Goal: Find specific page/section: Find specific page/section

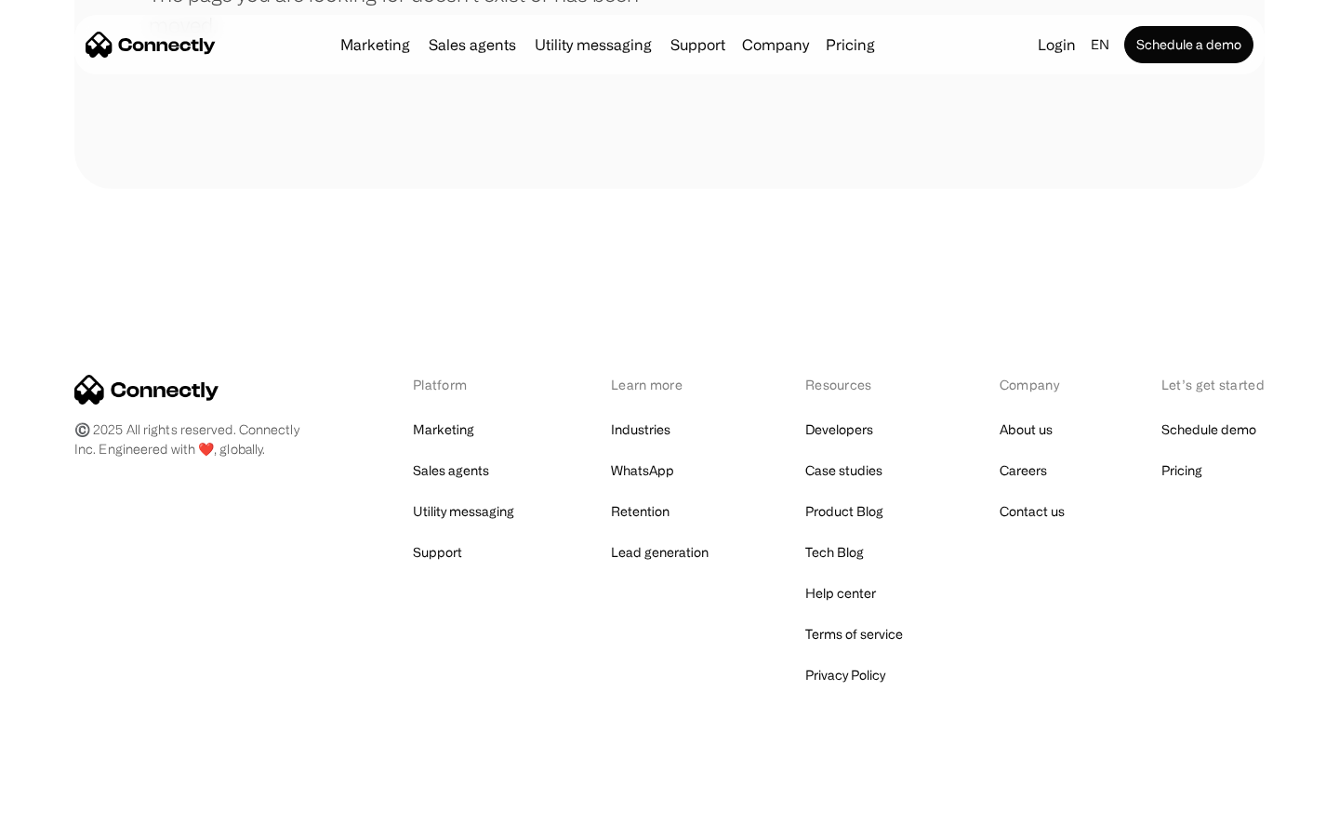
scroll to position [339, 0]
